Goal: Obtain resource: Obtain resource

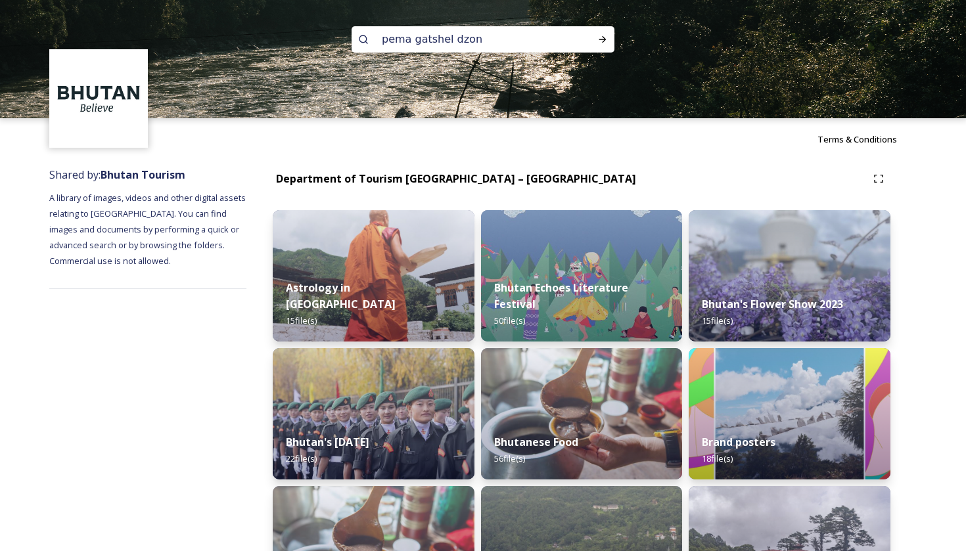
type input "[PERSON_NAME]"
click at [603, 39] on icon at bounding box center [602, 39] width 11 height 11
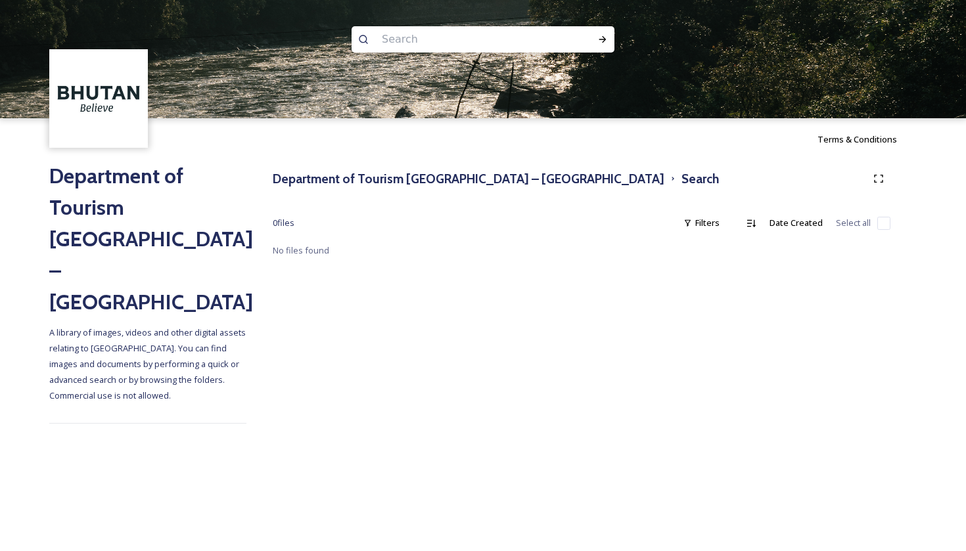
click at [453, 45] on input at bounding box center [465, 39] width 180 height 29
type input "pema gatshel"
click at [604, 43] on icon at bounding box center [602, 39] width 11 height 11
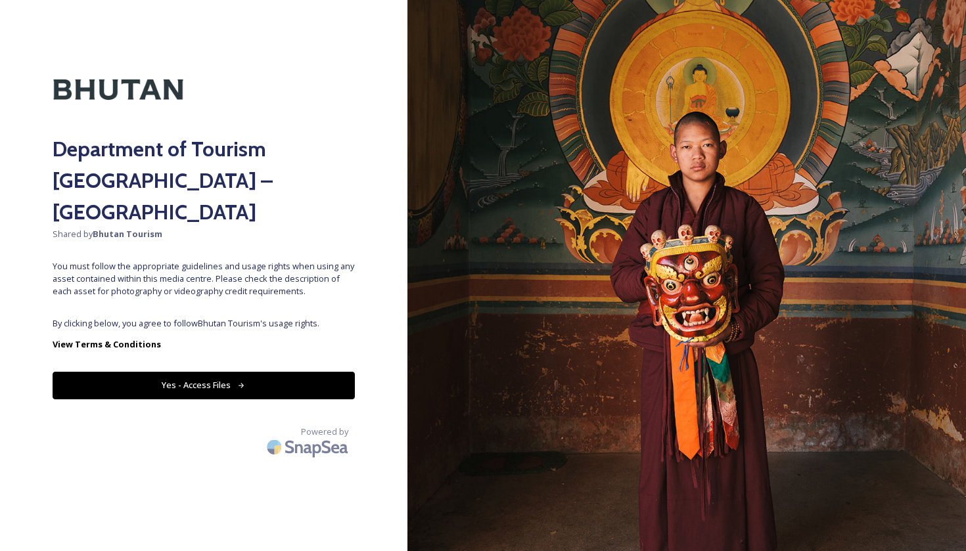
click at [180, 372] on button "Yes - Access Files" at bounding box center [204, 385] width 302 height 27
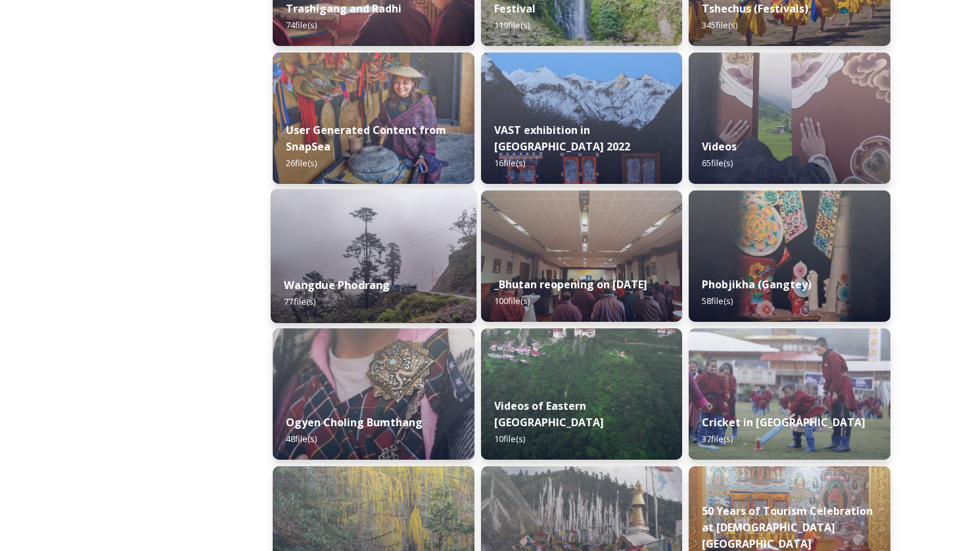
scroll to position [1991, 0]
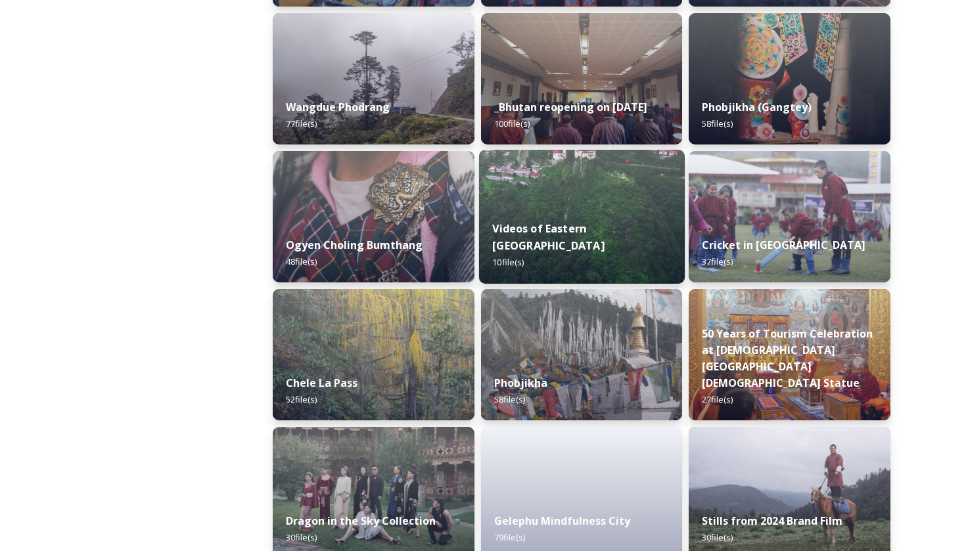
click at [520, 215] on img at bounding box center [582, 217] width 206 height 134
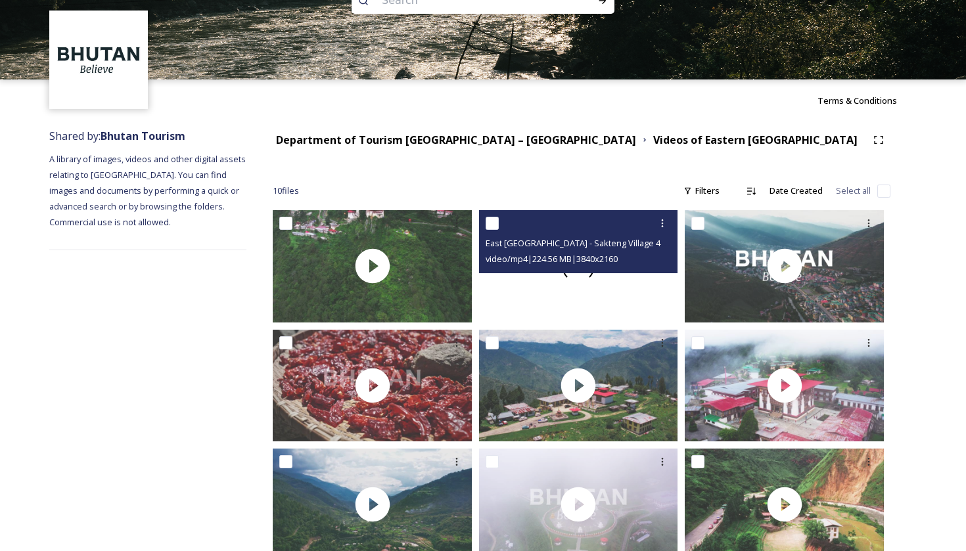
scroll to position [37, 0]
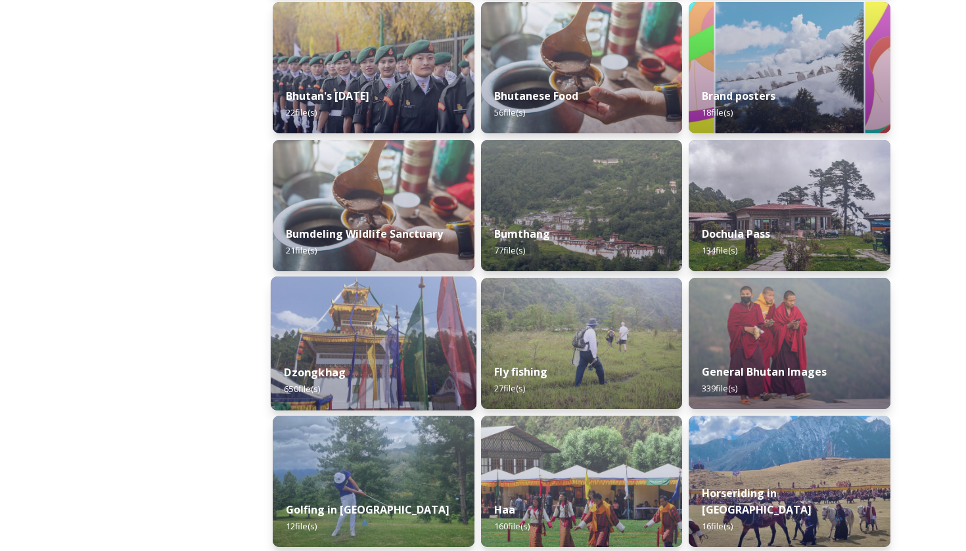
scroll to position [359, 0]
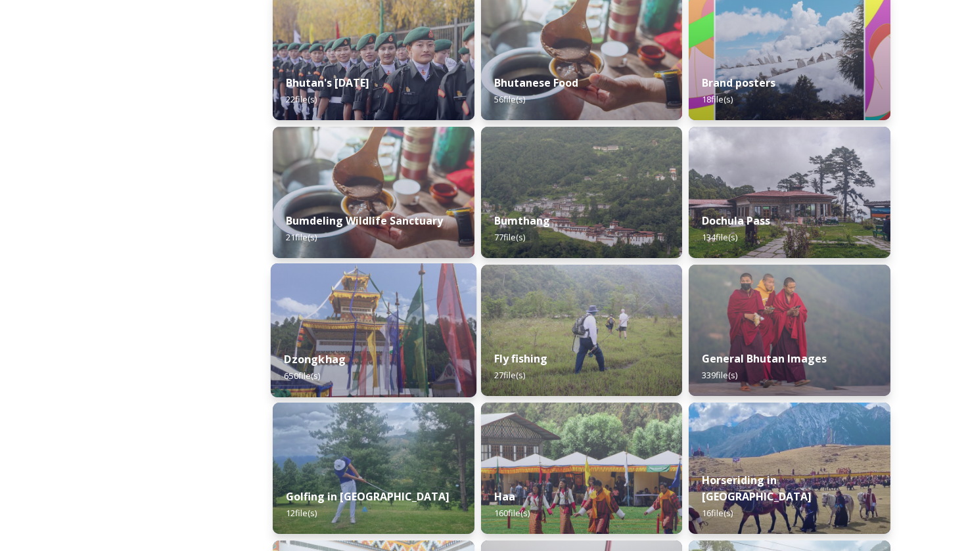
click at [371, 324] on img at bounding box center [374, 330] width 206 height 134
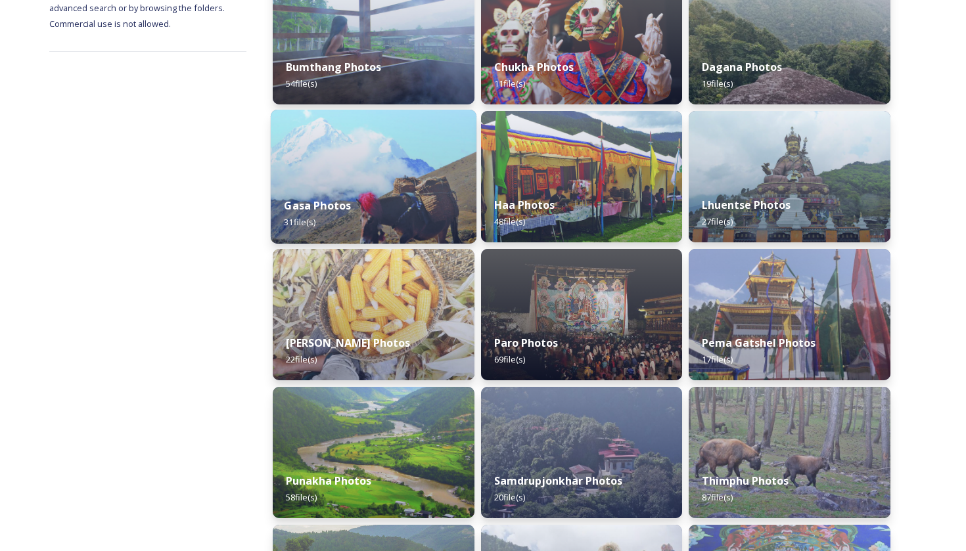
scroll to position [270, 0]
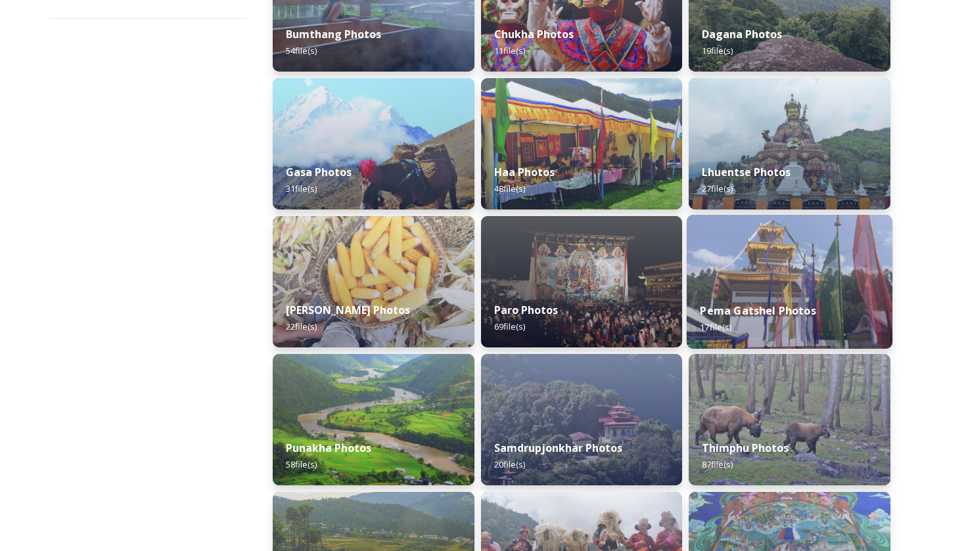
click at [746, 288] on img at bounding box center [790, 282] width 206 height 134
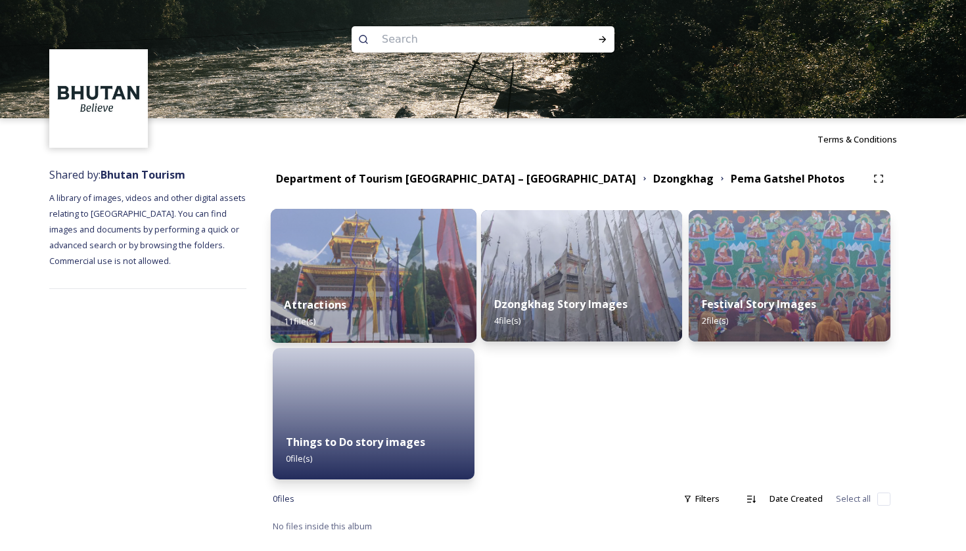
click at [445, 315] on div "Attractions 11 file(s)" at bounding box center [374, 313] width 206 height 60
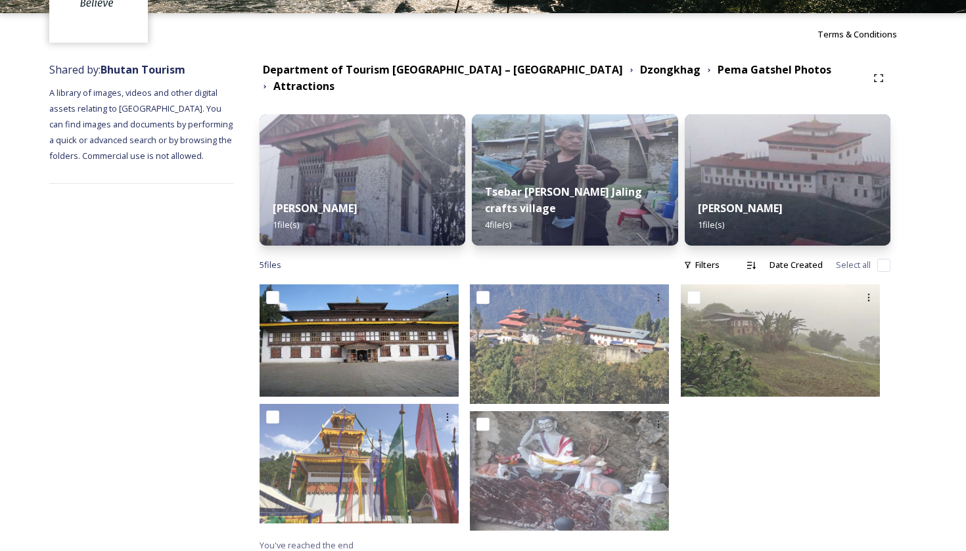
scroll to position [104, 0]
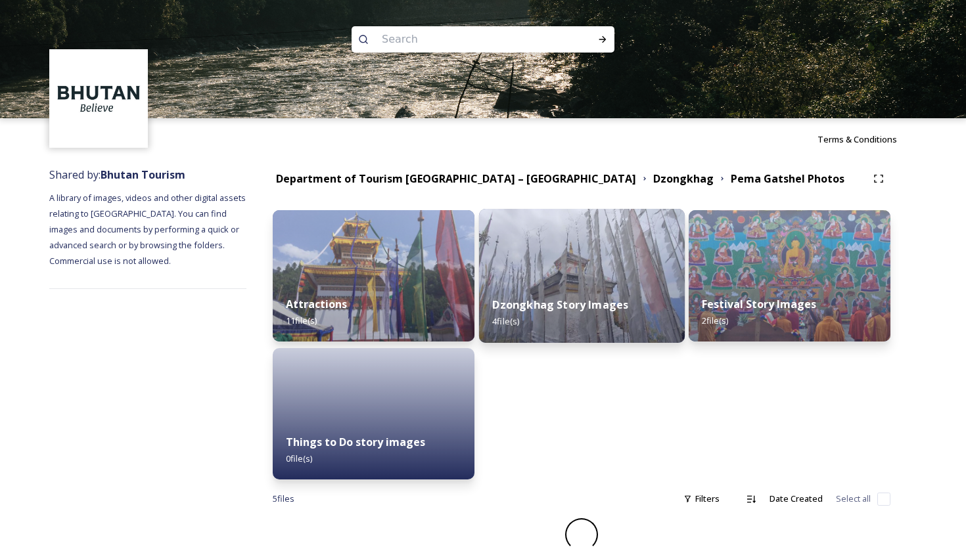
click at [563, 315] on div "Dzongkhag Story Images 4 file(s)" at bounding box center [582, 313] width 206 height 60
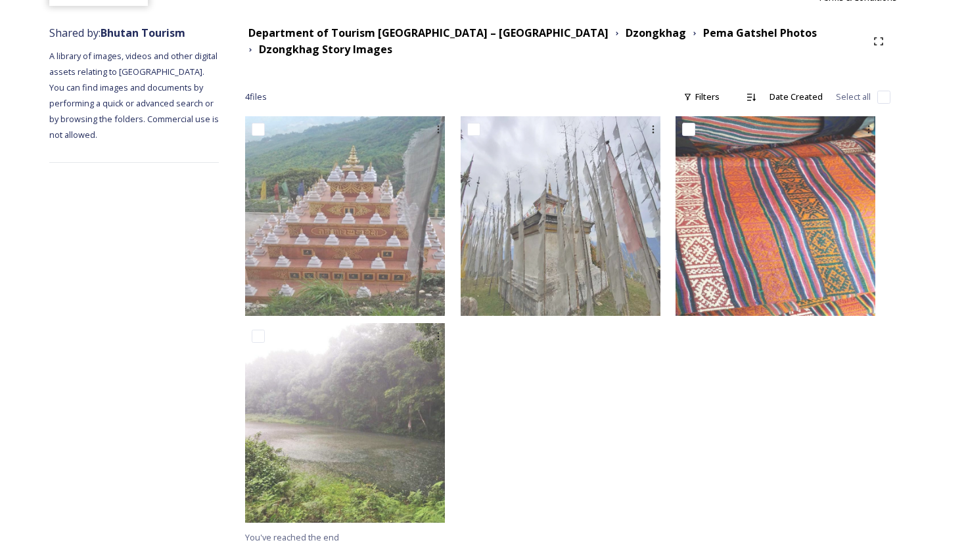
scroll to position [141, 0]
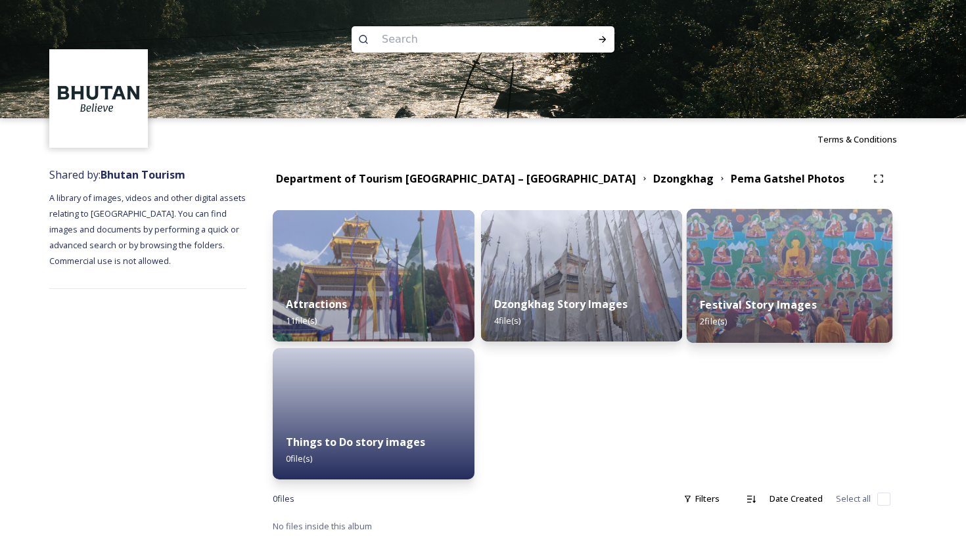
click at [714, 306] on strong "Festival Story Images" at bounding box center [758, 305] width 116 height 14
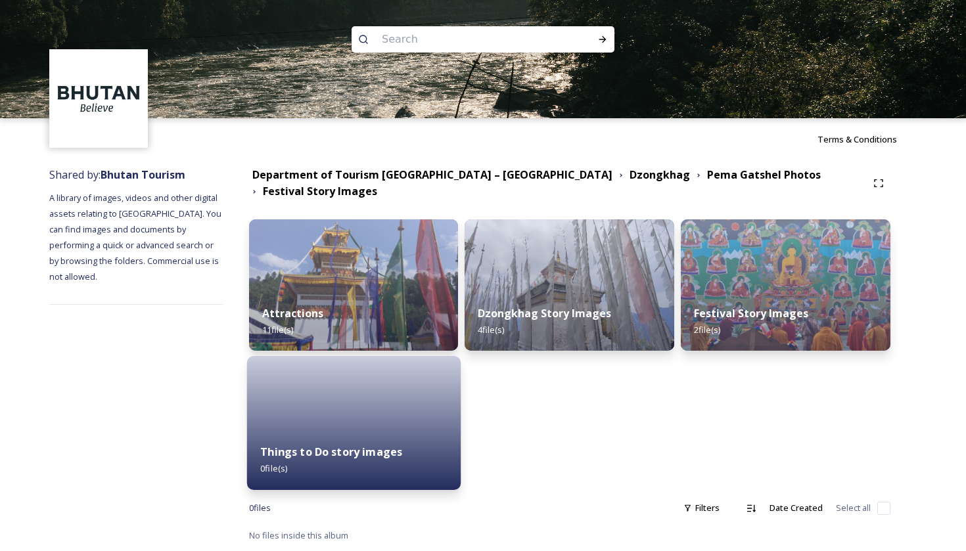
click at [354, 356] on div at bounding box center [353, 423] width 214 height 134
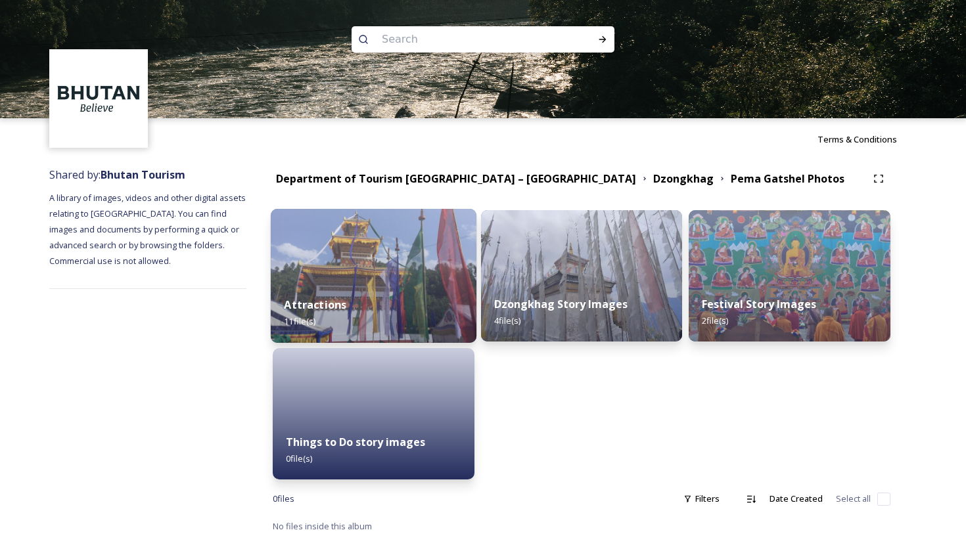
click at [361, 296] on div "Attractions 11 file(s)" at bounding box center [374, 313] width 206 height 60
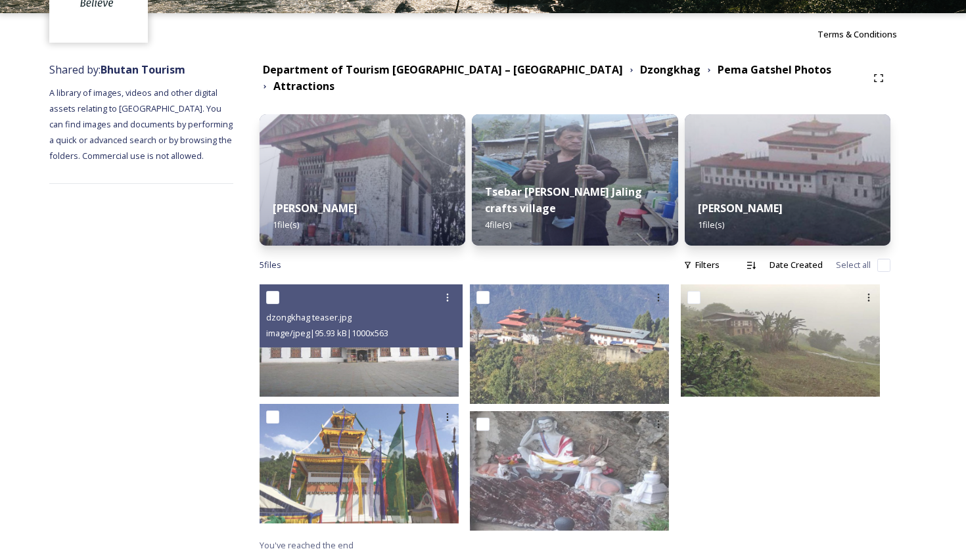
scroll to position [104, 0]
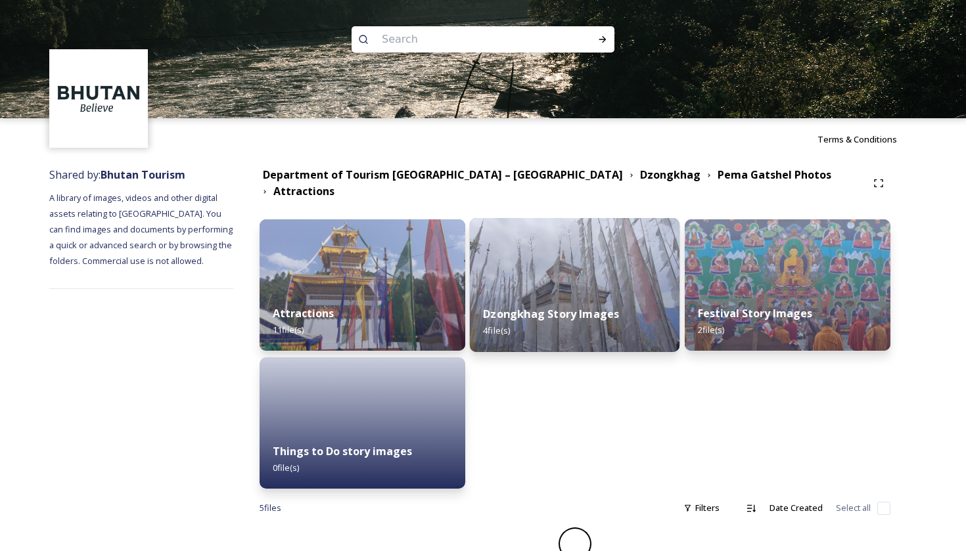
click at [566, 325] on div "Dzongkhag Story Images 4 file(s)" at bounding box center [575, 322] width 210 height 60
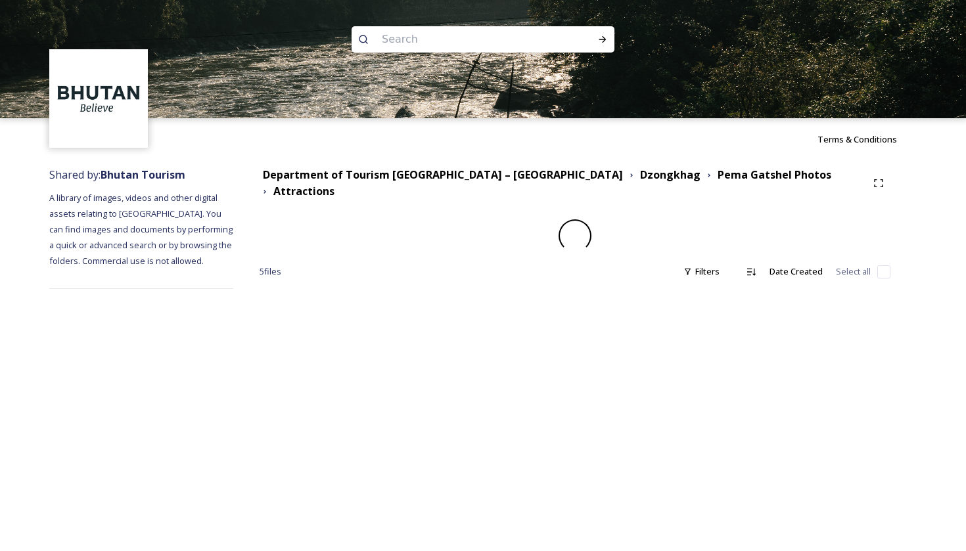
click at [566, 325] on div "Terms & Conditions Shared by: Bhutan Tourism A library of images, videos and ot…" at bounding box center [483, 275] width 966 height 551
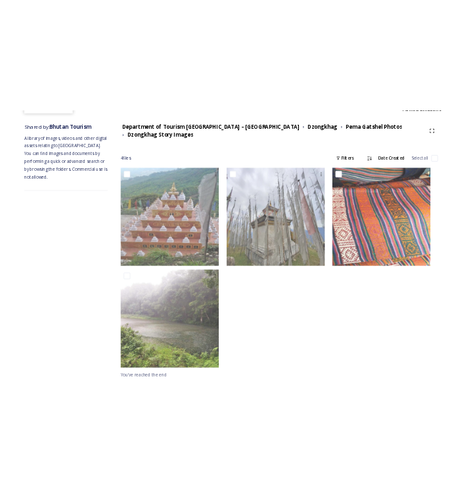
scroll to position [141, 0]
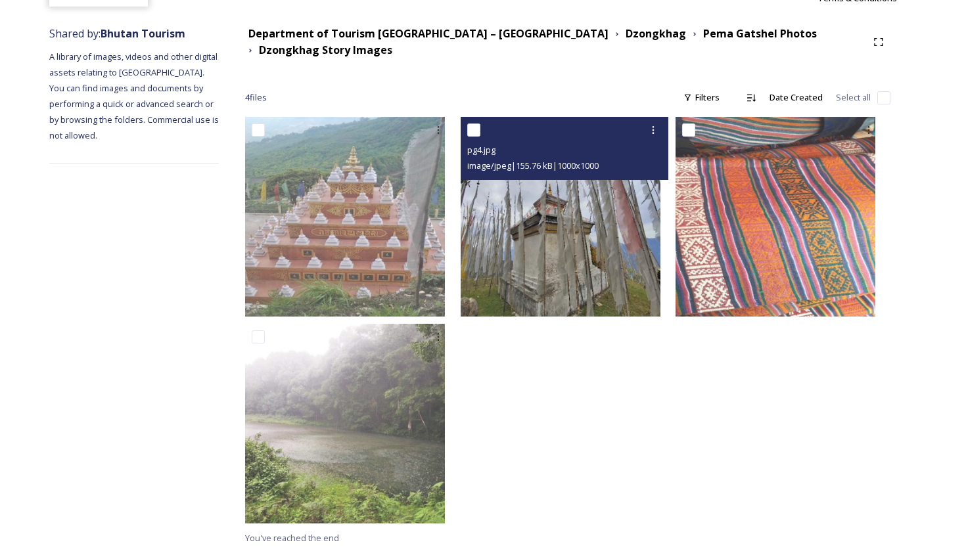
click at [566, 280] on img at bounding box center [561, 217] width 200 height 200
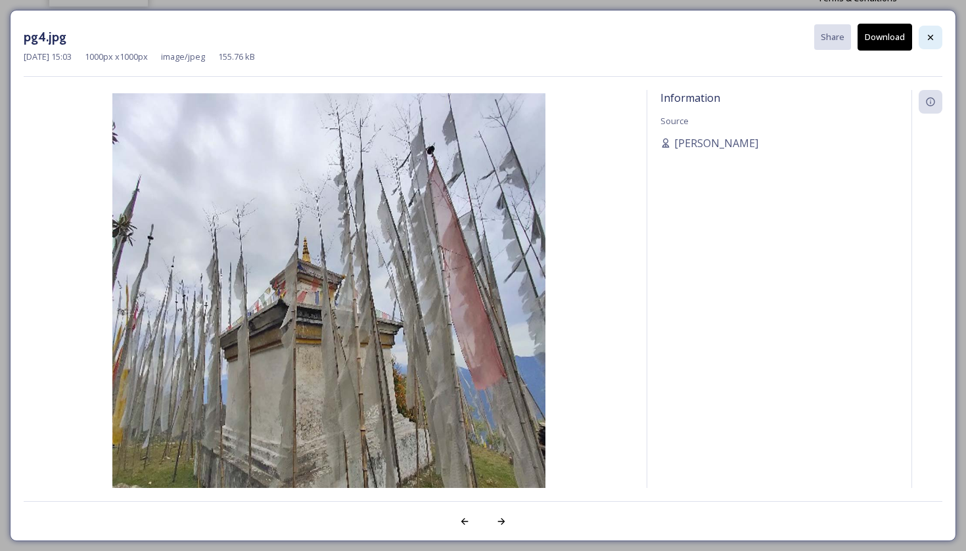
click at [932, 37] on icon at bounding box center [930, 37] width 11 height 11
